Goal: Transaction & Acquisition: Purchase product/service

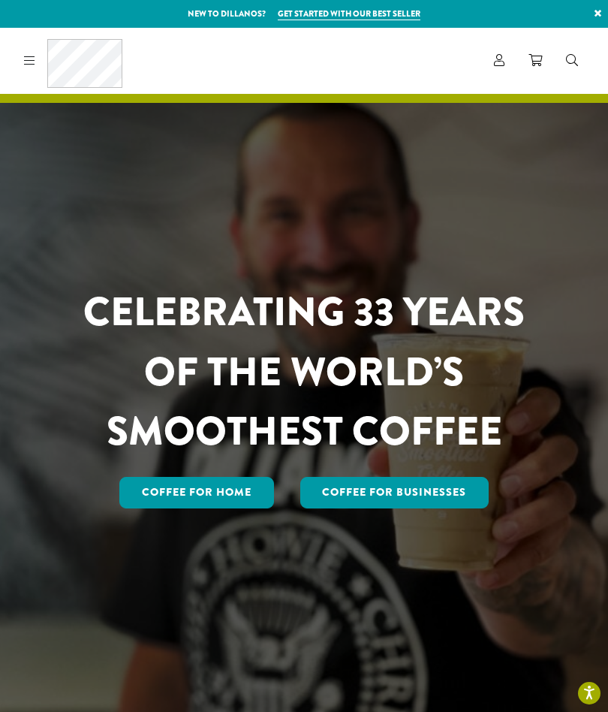
click at [30, 59] on icon at bounding box center [29, 60] width 11 height 12
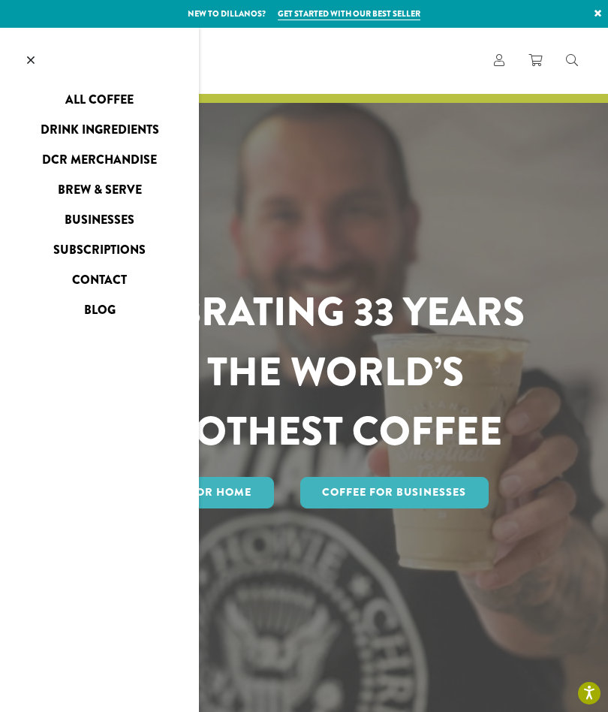
click at [84, 98] on link "All Coffee" at bounding box center [99, 100] width 199 height 24
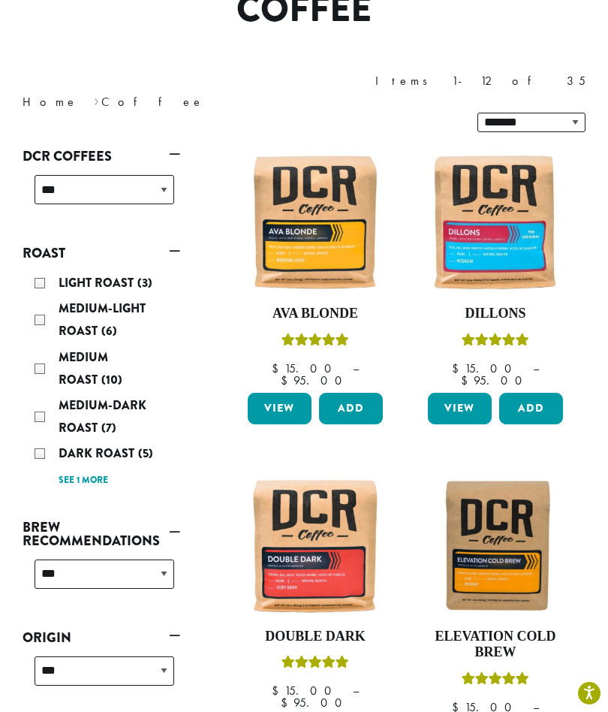
scroll to position [153, 0]
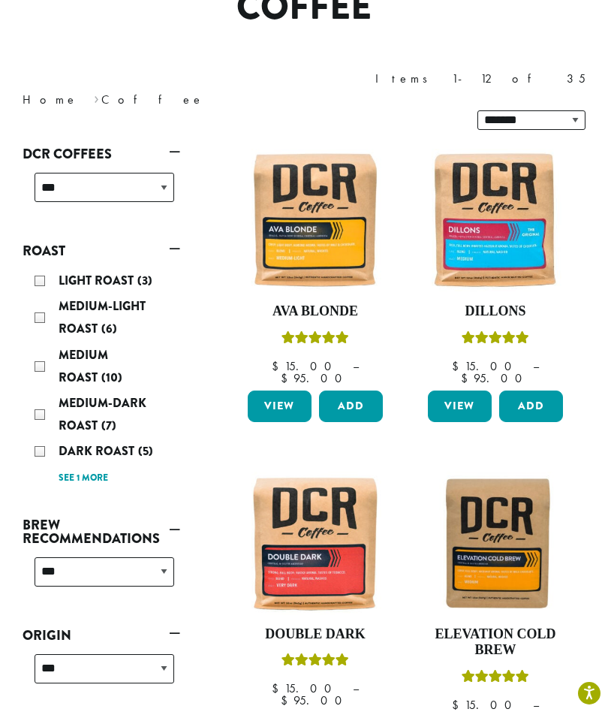
click at [295, 192] on img at bounding box center [315, 220] width 143 height 143
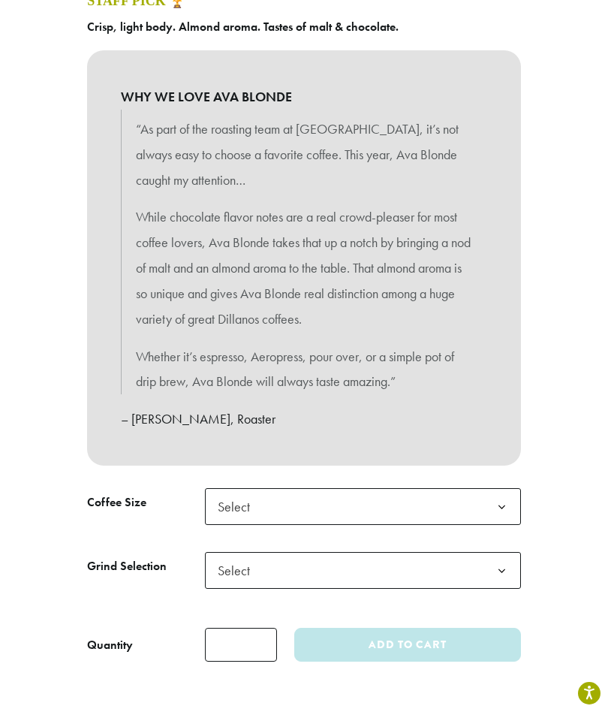
scroll to position [705, 0]
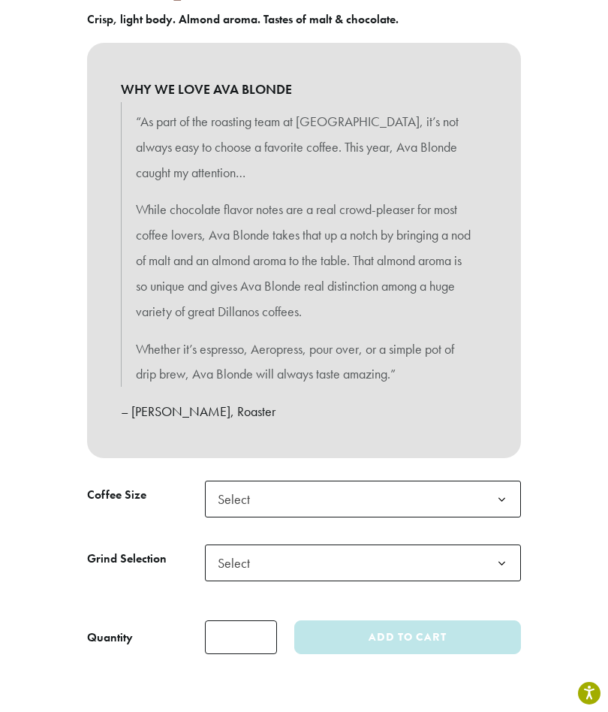
click at [252, 497] on span "Select" at bounding box center [238, 498] width 53 height 29
click at [222, 553] on span "Select" at bounding box center [238, 562] width 53 height 29
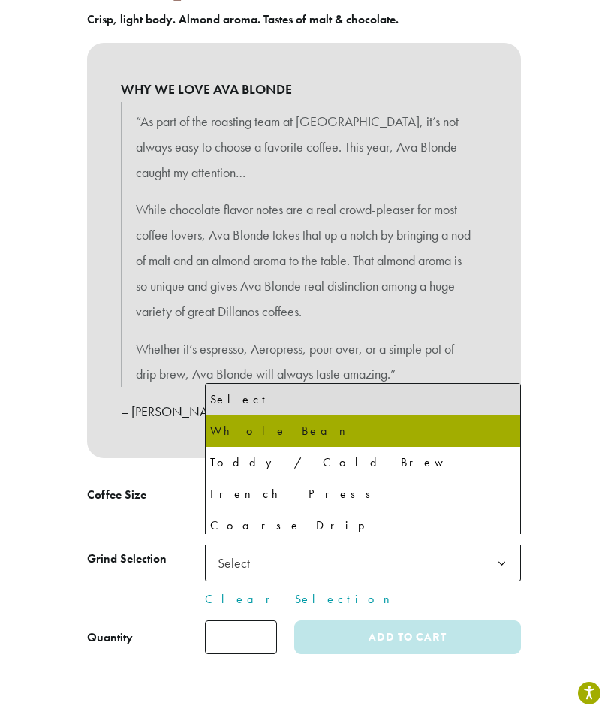
select select "**********"
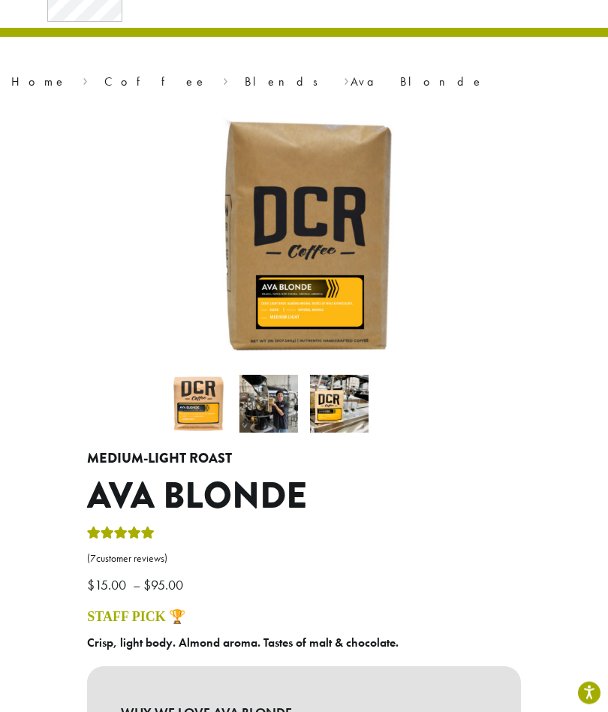
scroll to position [0, 0]
